Goal: Transaction & Acquisition: Book appointment/travel/reservation

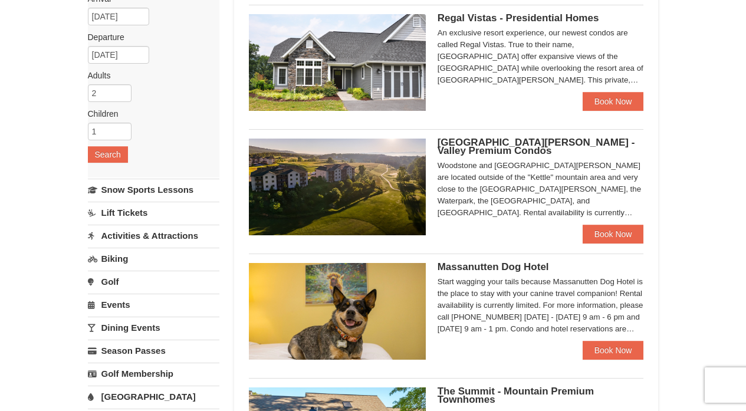
scroll to position [92, 0]
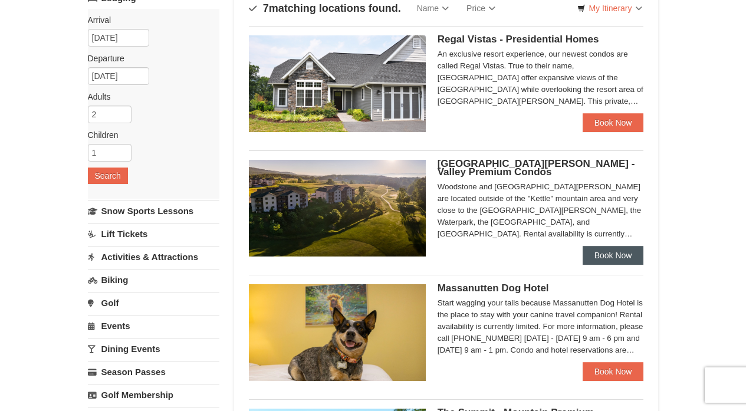
click at [621, 252] on link "Book Now" at bounding box center [612, 255] width 61 height 19
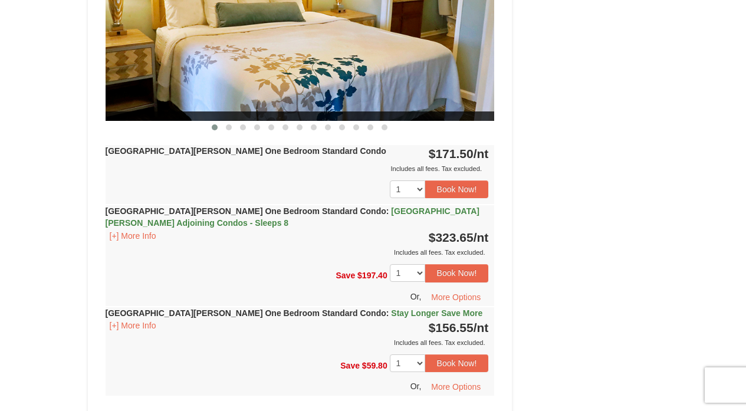
scroll to position [604, 0]
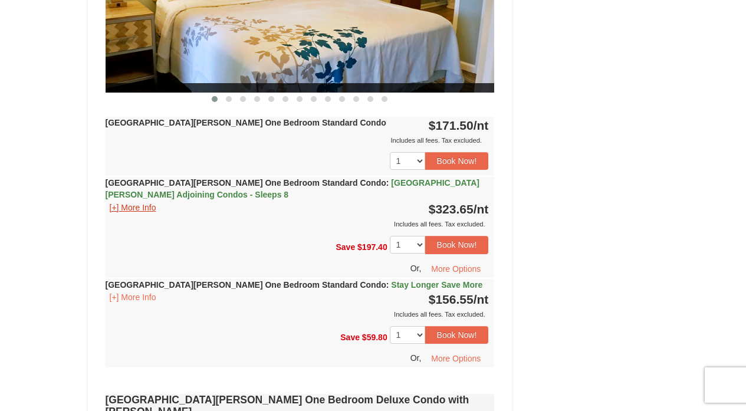
click at [123, 206] on button "[+] More Info" at bounding box center [132, 207] width 55 height 13
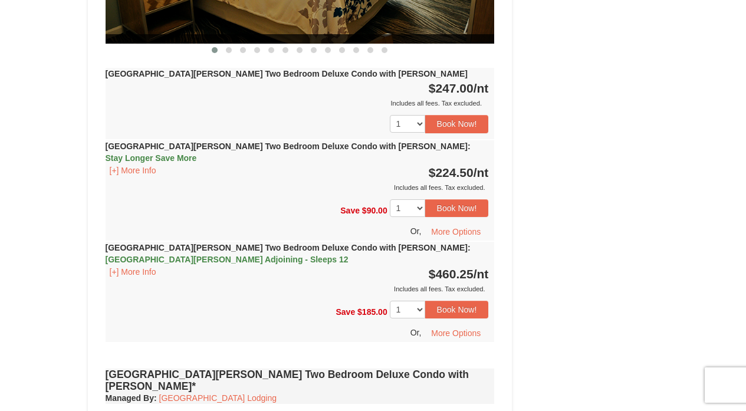
scroll to position [2082, 0]
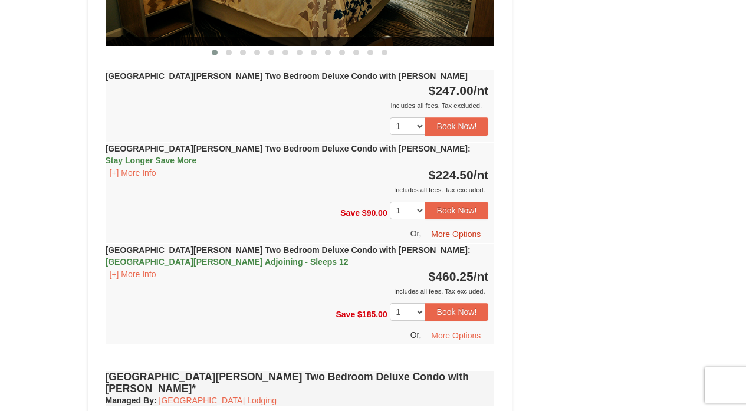
click at [445, 225] on button "More Options" at bounding box center [455, 234] width 65 height 18
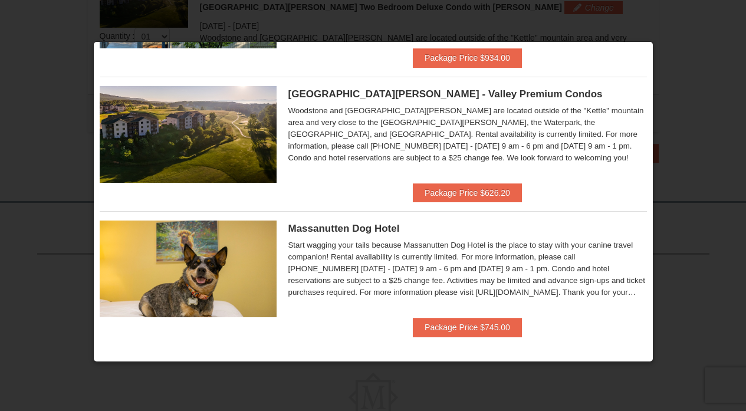
scroll to position [414, 0]
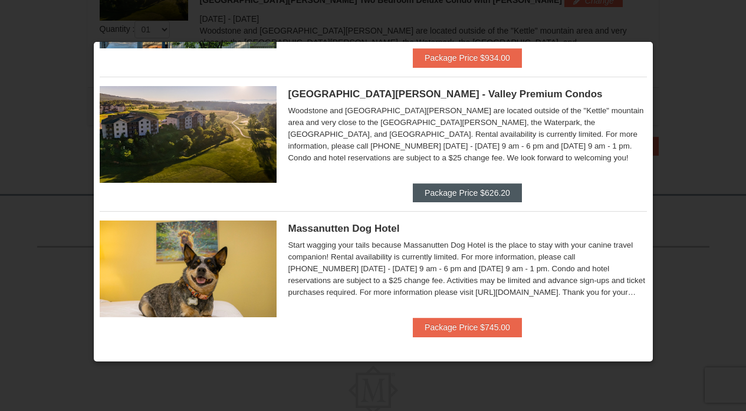
click at [487, 190] on button "Package Price $626.20" at bounding box center [467, 192] width 109 height 19
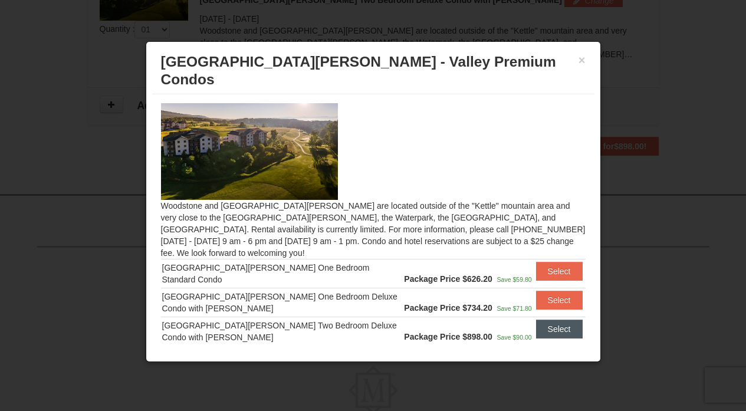
click at [559, 319] on button "Select" at bounding box center [559, 328] width 47 height 19
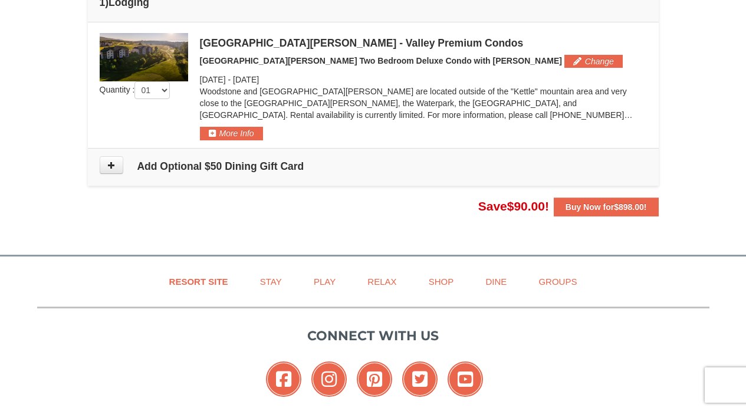
scroll to position [356, 0]
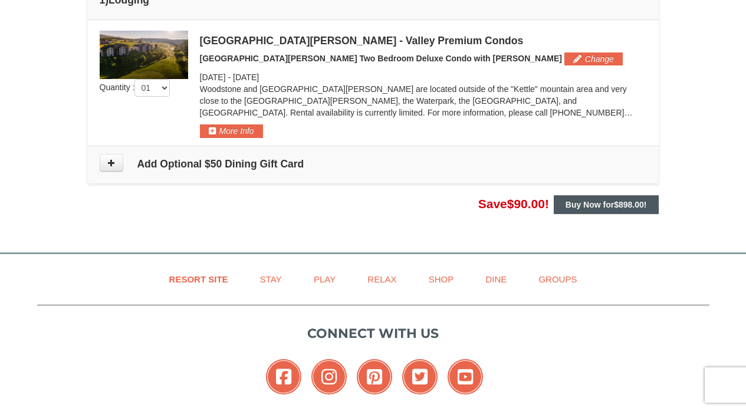
click at [607, 203] on strong "Buy Now for $898.00 !" at bounding box center [605, 204] width 81 height 9
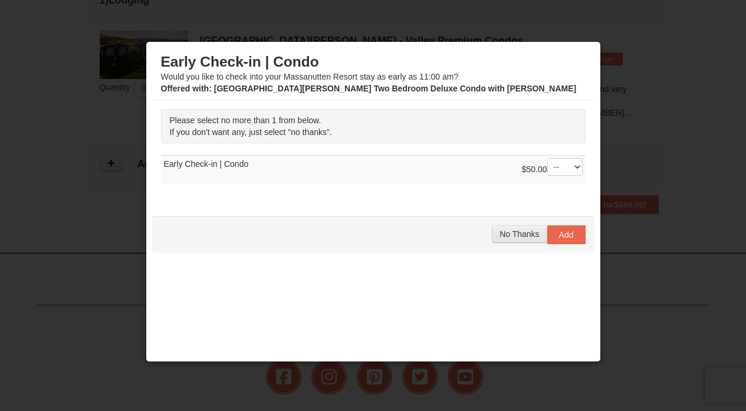
click at [517, 233] on span "No Thanks" at bounding box center [518, 233] width 39 height 9
